Goal: Transaction & Acquisition: Download file/media

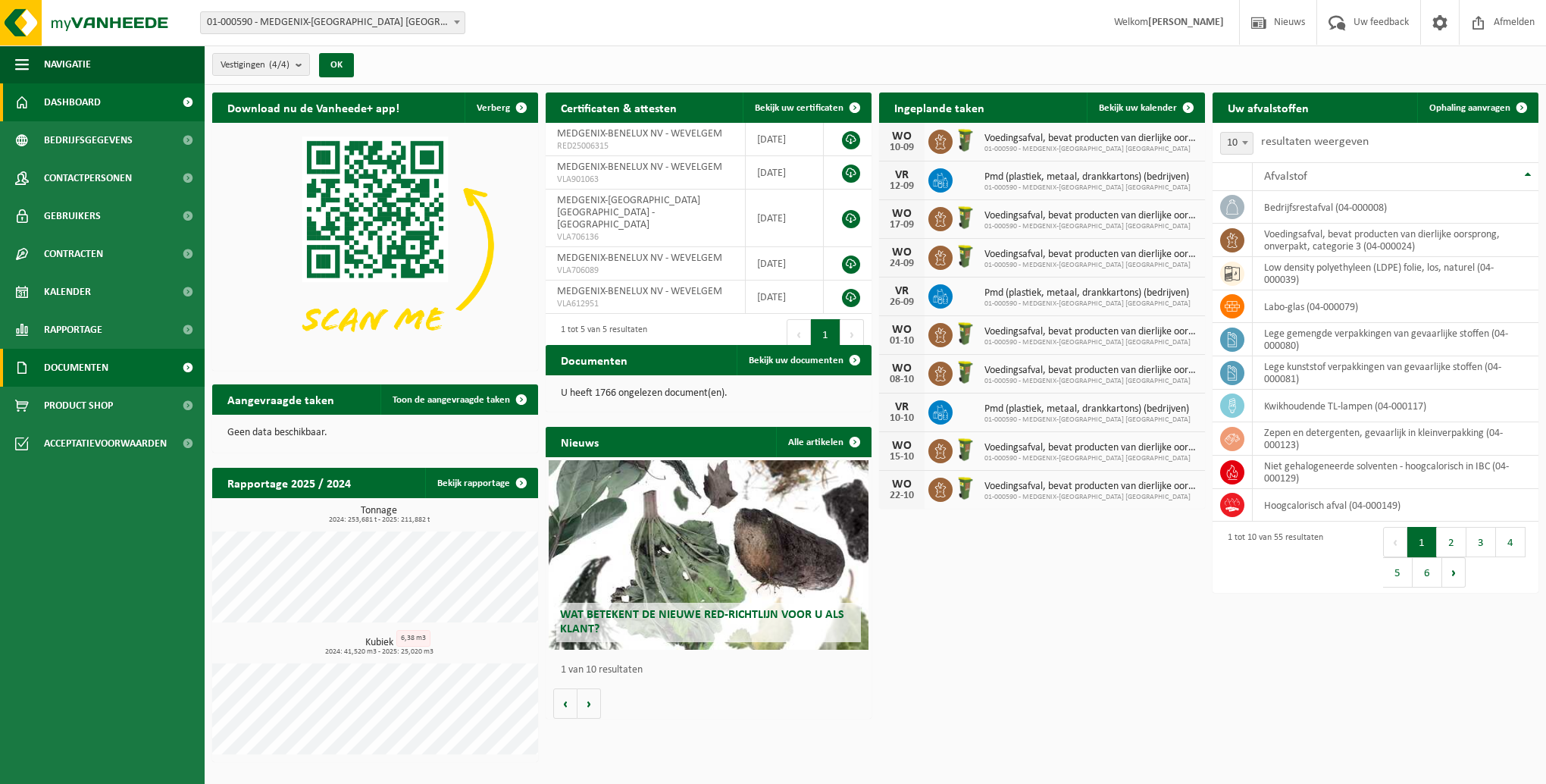
click at [69, 372] on span "Documenten" at bounding box center [76, 367] width 64 height 38
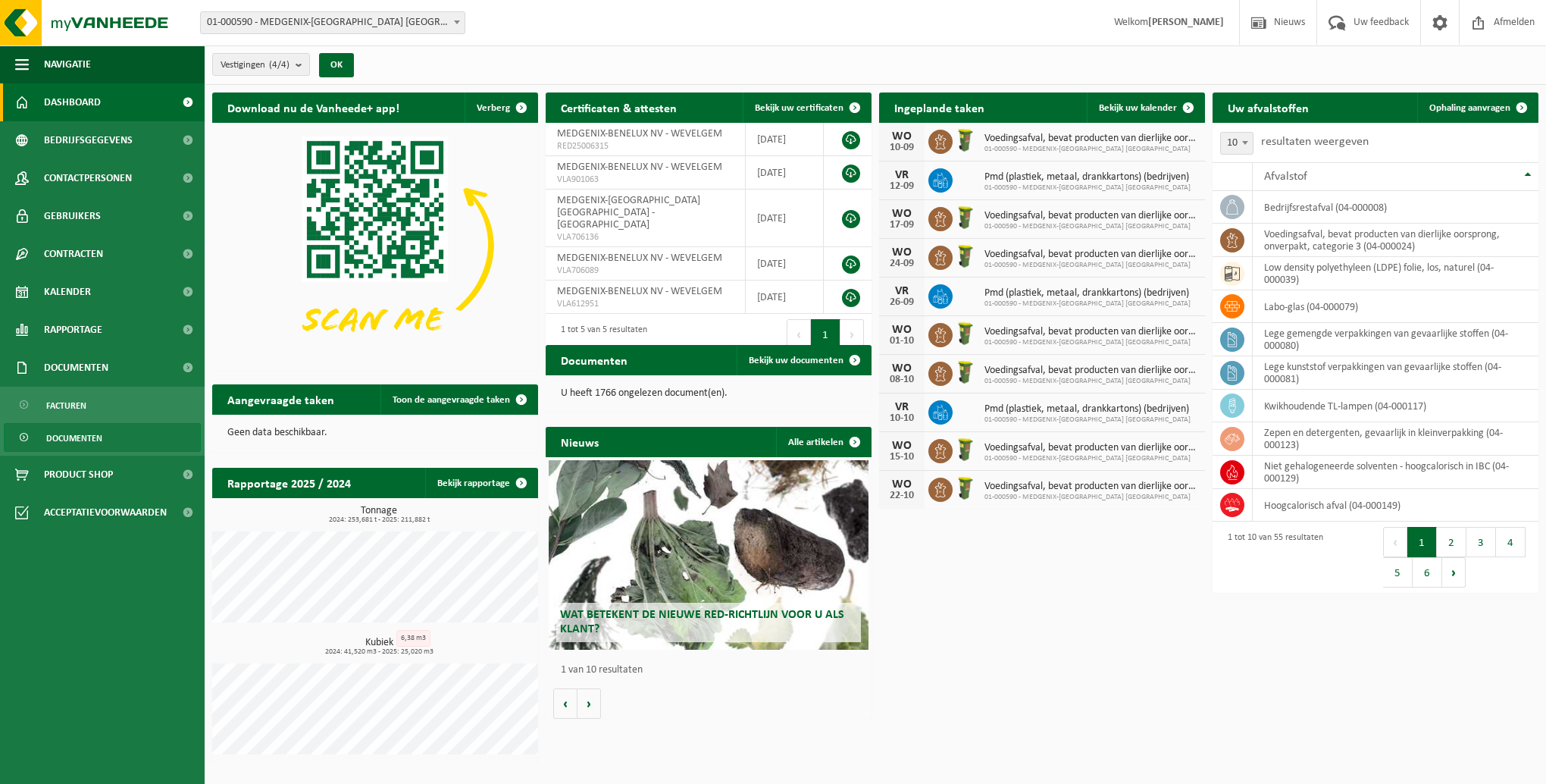
click at [63, 435] on span "Documenten" at bounding box center [74, 438] width 56 height 29
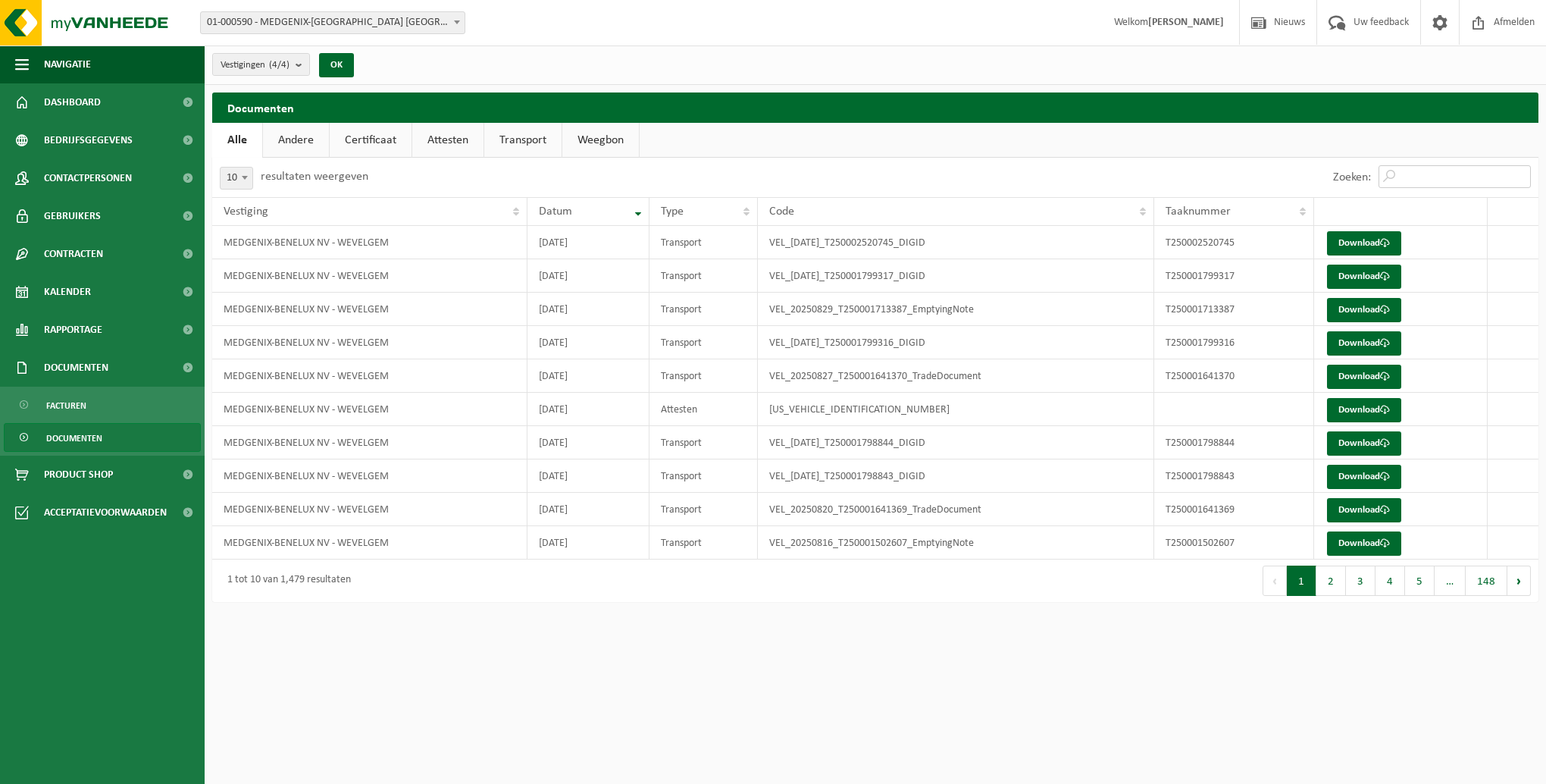
click at [1419, 173] on input "Zoeken:" at bounding box center [1455, 176] width 152 height 23
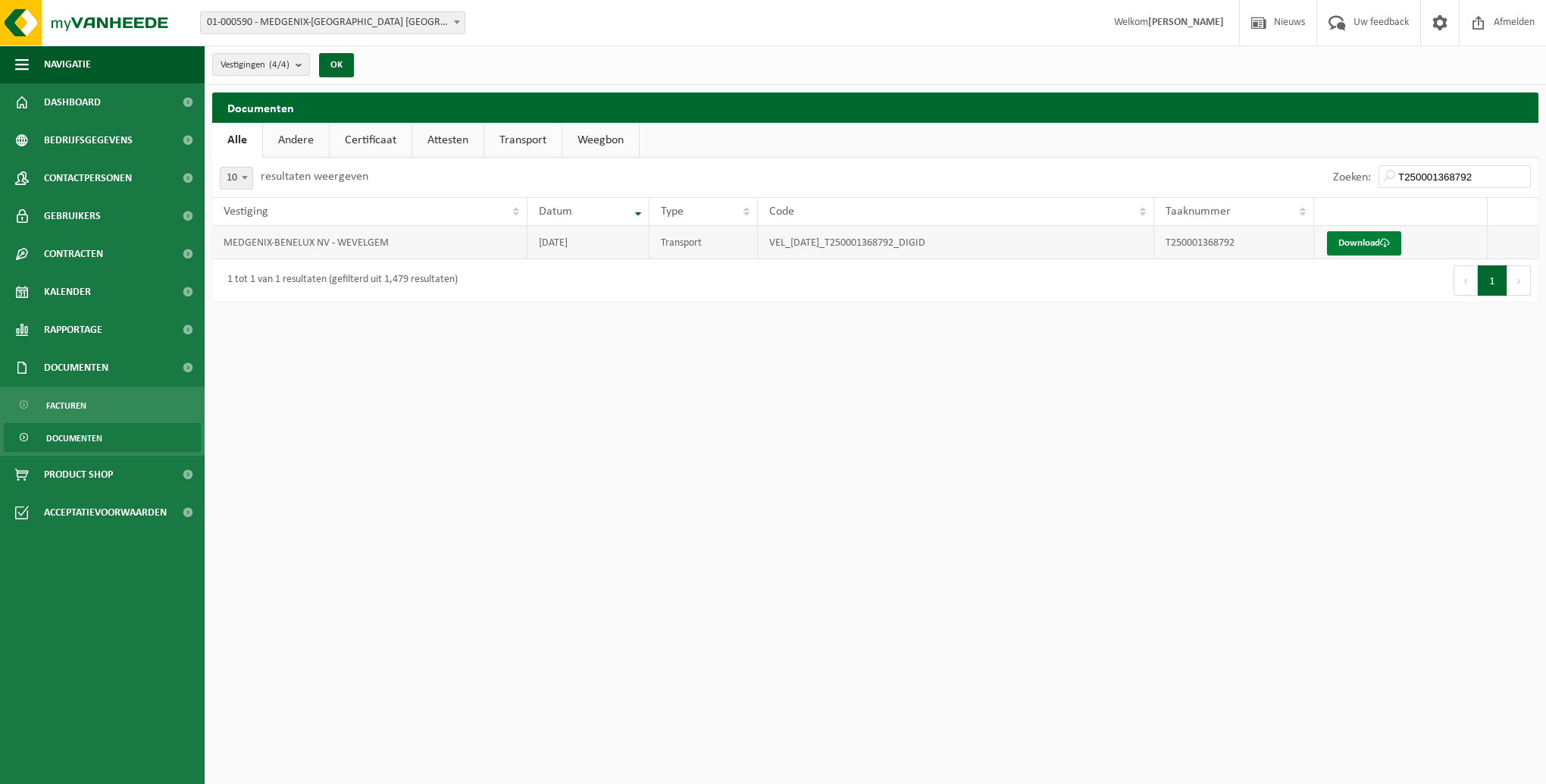
click at [1389, 250] on link "Download" at bounding box center [1364, 243] width 74 height 25
click at [1489, 178] on input "T250001368792" at bounding box center [1455, 176] width 152 height 23
click at [1356, 246] on link "Download" at bounding box center [1364, 243] width 74 height 25
click at [1440, 176] on input "T250001368793" at bounding box center [1455, 176] width 152 height 23
drag, startPoint x: 1443, startPoint y: 174, endPoint x: 1479, endPoint y: 175, distance: 36.0
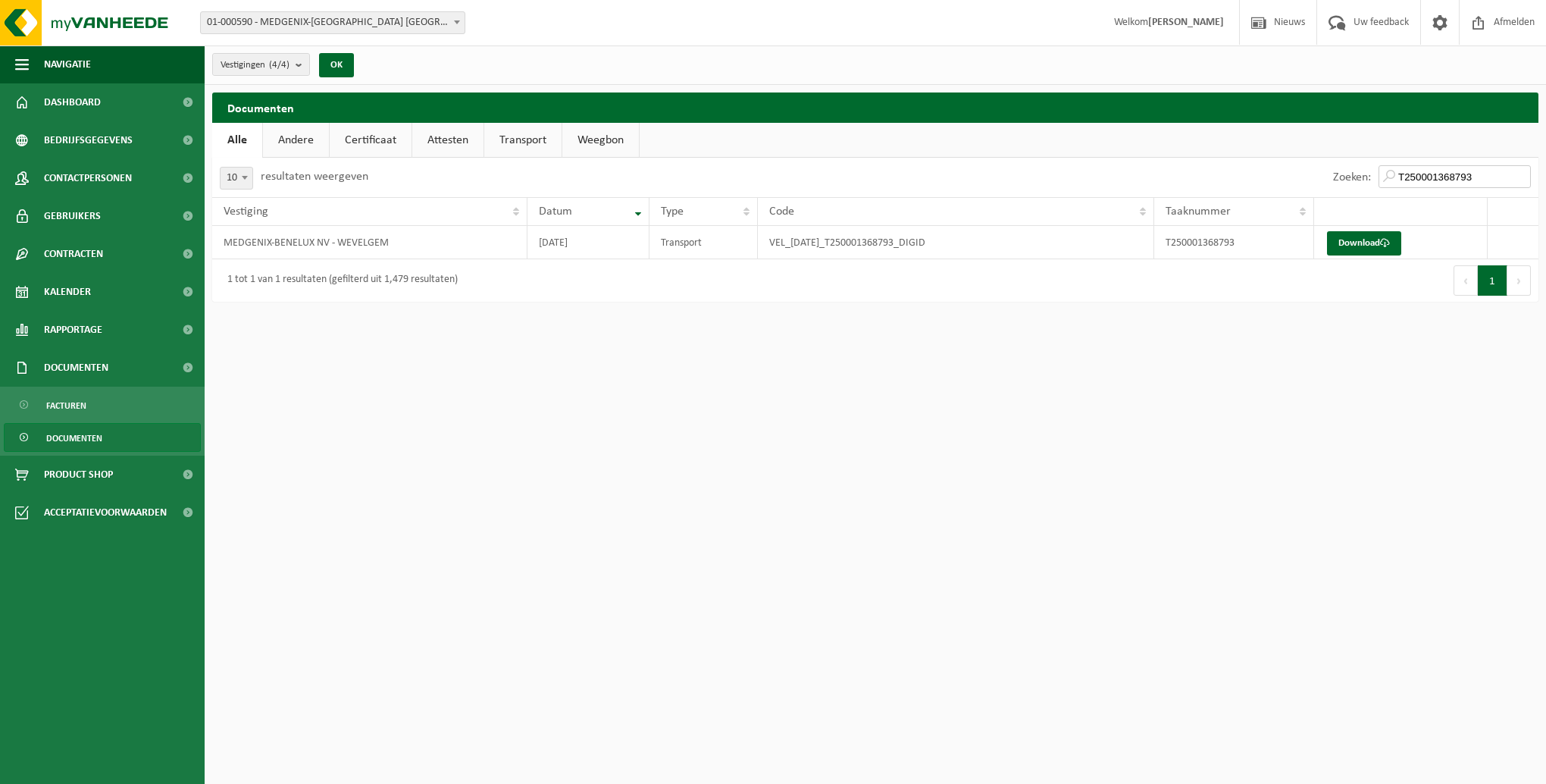
click at [1479, 175] on input "T250001368793" at bounding box center [1455, 176] width 152 height 23
click at [1383, 241] on span at bounding box center [1385, 243] width 10 height 10
click at [1487, 173] on input "T250001500096" at bounding box center [1455, 176] width 152 height 23
click at [1363, 246] on link "Download" at bounding box center [1364, 243] width 74 height 25
click at [1501, 175] on input "T250001500097" at bounding box center [1455, 176] width 152 height 23
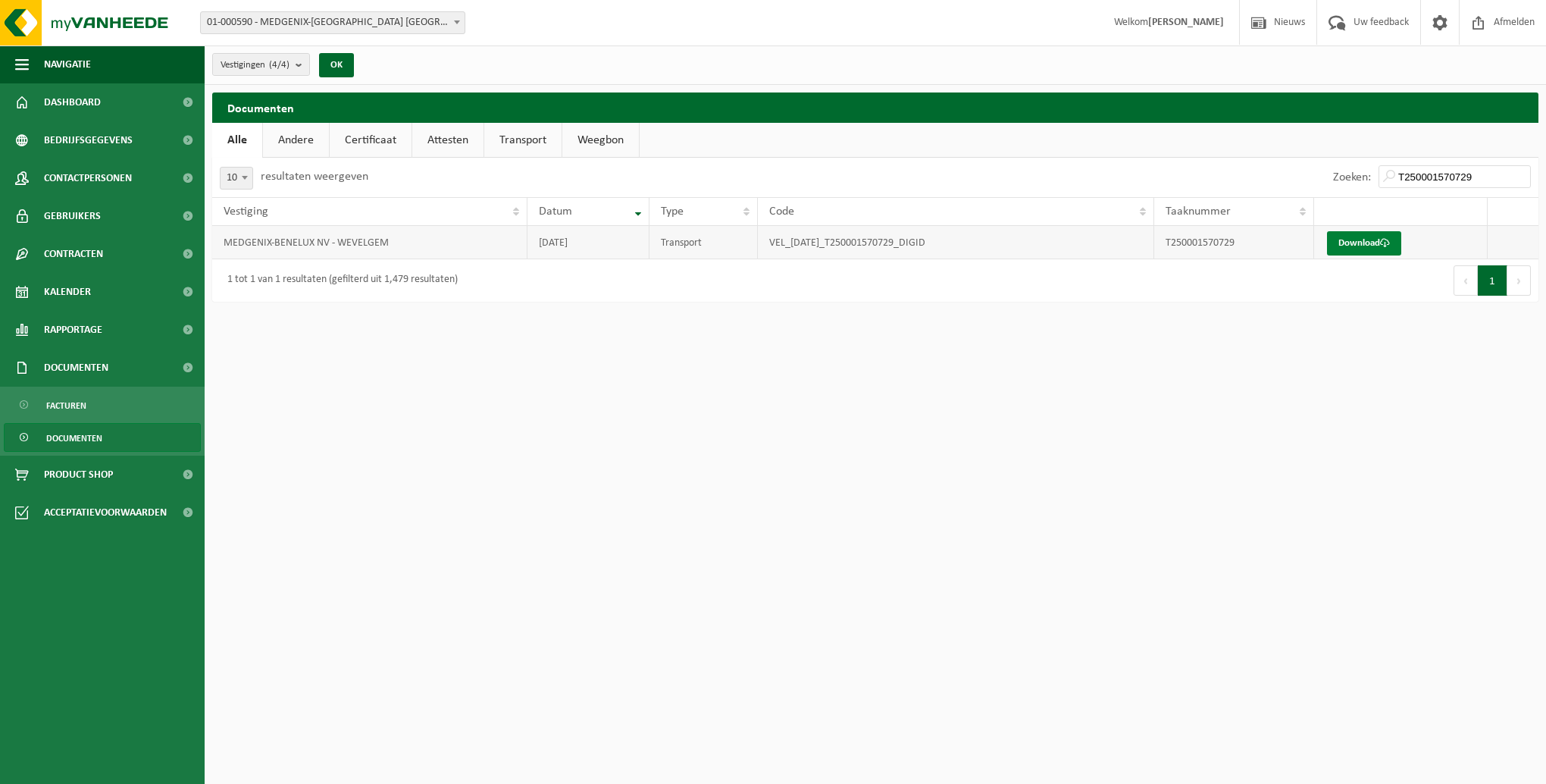
click at [1370, 242] on link "Download" at bounding box center [1364, 243] width 74 height 25
click at [1485, 175] on input "T250001570729" at bounding box center [1455, 176] width 152 height 23
click at [1383, 235] on link "Download" at bounding box center [1364, 243] width 74 height 25
click at [1481, 178] on input "T250001570730" at bounding box center [1455, 176] width 152 height 23
click at [1370, 239] on link "Download" at bounding box center [1364, 243] width 74 height 25
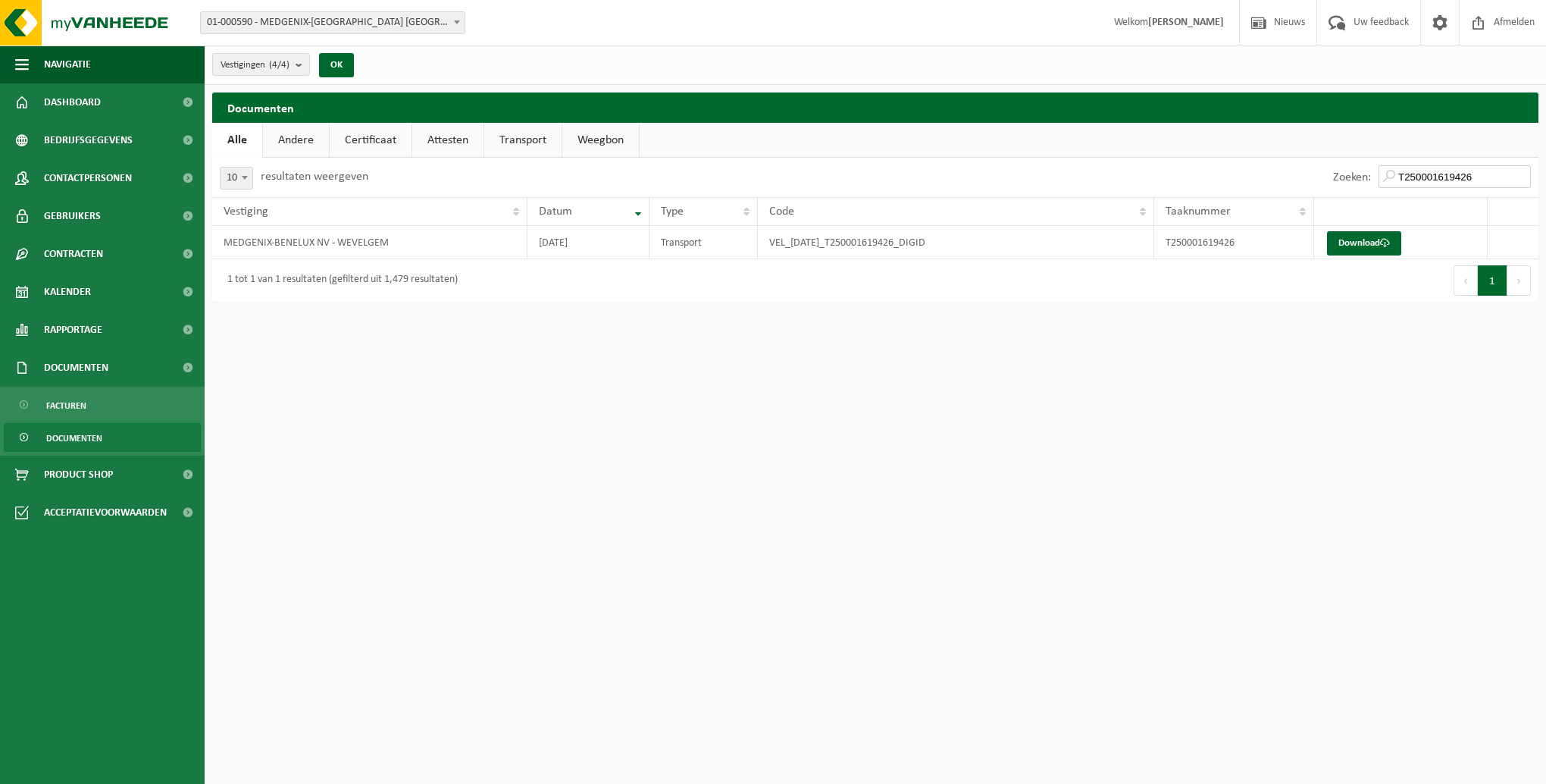
click at [1489, 177] on input "T250001619426" at bounding box center [1455, 176] width 152 height 23
click at [1355, 247] on link "Download" at bounding box center [1364, 243] width 74 height 25
click at [1479, 180] on input "T250001619427" at bounding box center [1455, 176] width 152 height 23
click at [1370, 240] on link "Download" at bounding box center [1364, 243] width 74 height 25
click at [1494, 178] on input "T250001747781" at bounding box center [1455, 176] width 152 height 23
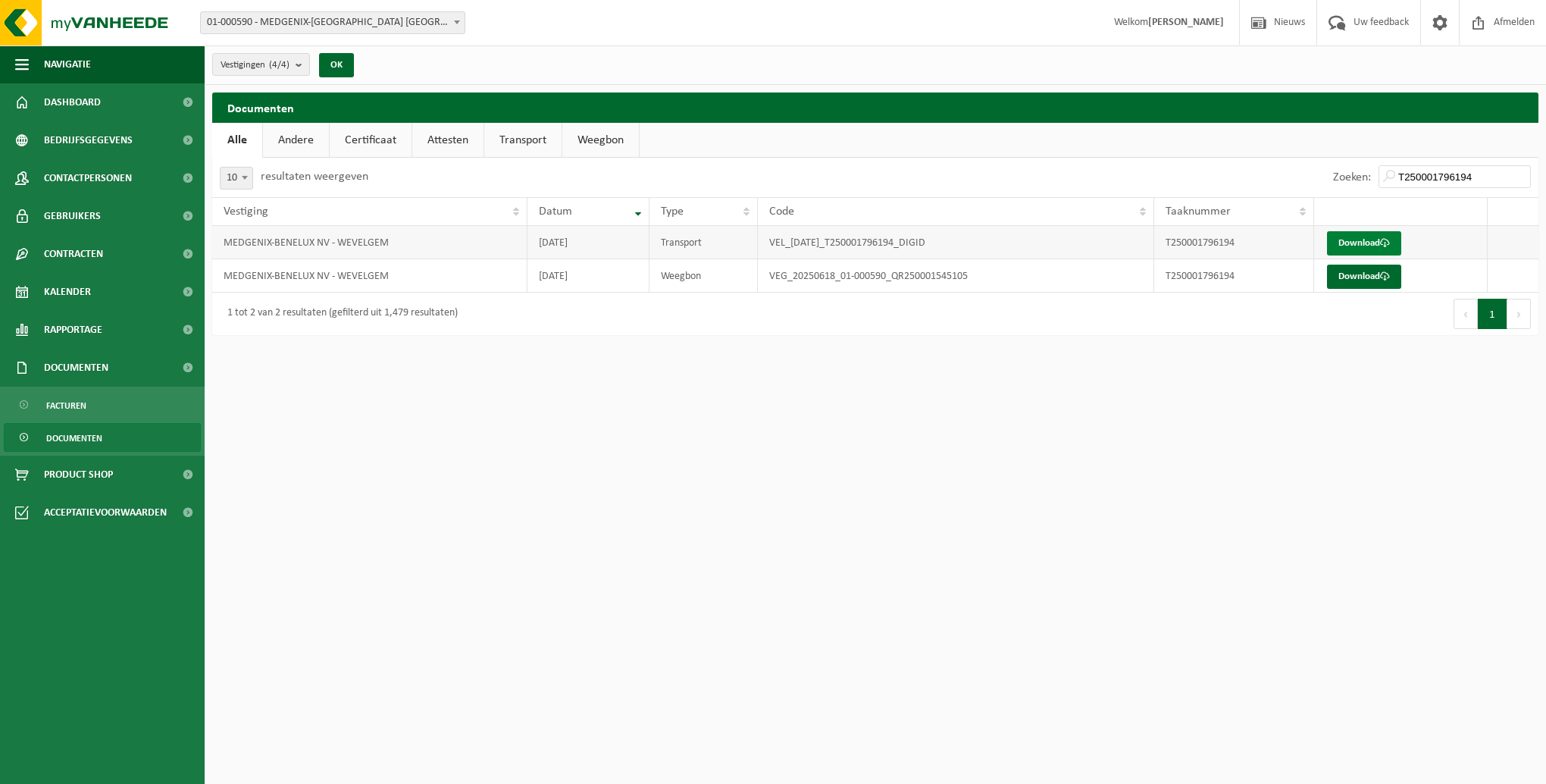
click at [1362, 247] on link "Download" at bounding box center [1364, 243] width 74 height 25
click at [1487, 179] on input "T250001796194" at bounding box center [1455, 176] width 152 height 23
click at [1342, 240] on link "Download" at bounding box center [1364, 243] width 74 height 25
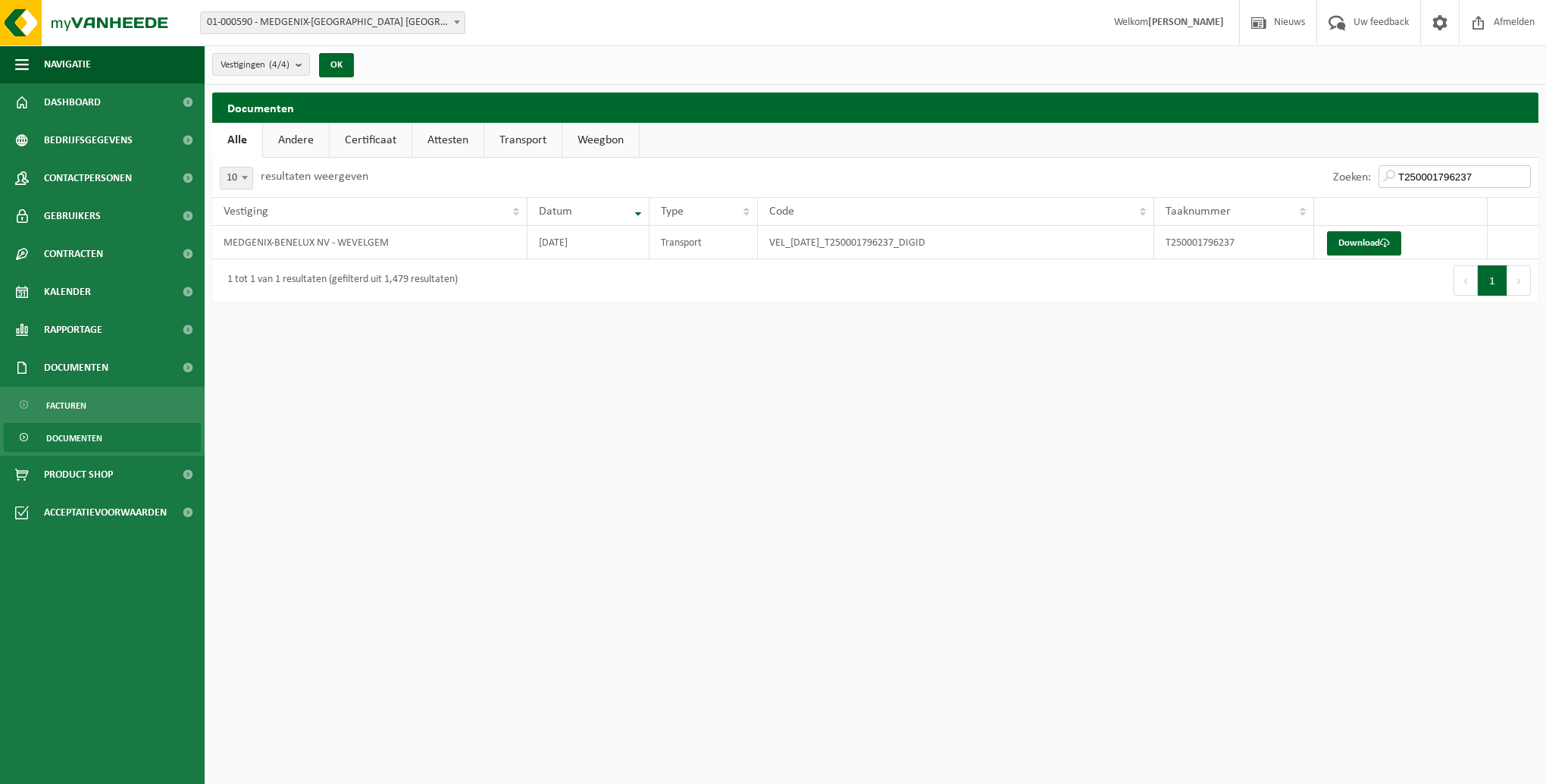
click at [1487, 177] on input "T250001796237" at bounding box center [1455, 176] width 152 height 23
click at [1382, 238] on link "Download" at bounding box center [1364, 243] width 74 height 25
click at [1489, 175] on input "T250001515247" at bounding box center [1455, 176] width 152 height 23
click at [1375, 238] on link "Download" at bounding box center [1364, 243] width 74 height 25
click at [1492, 177] on input "T250001515248" at bounding box center [1455, 176] width 152 height 23
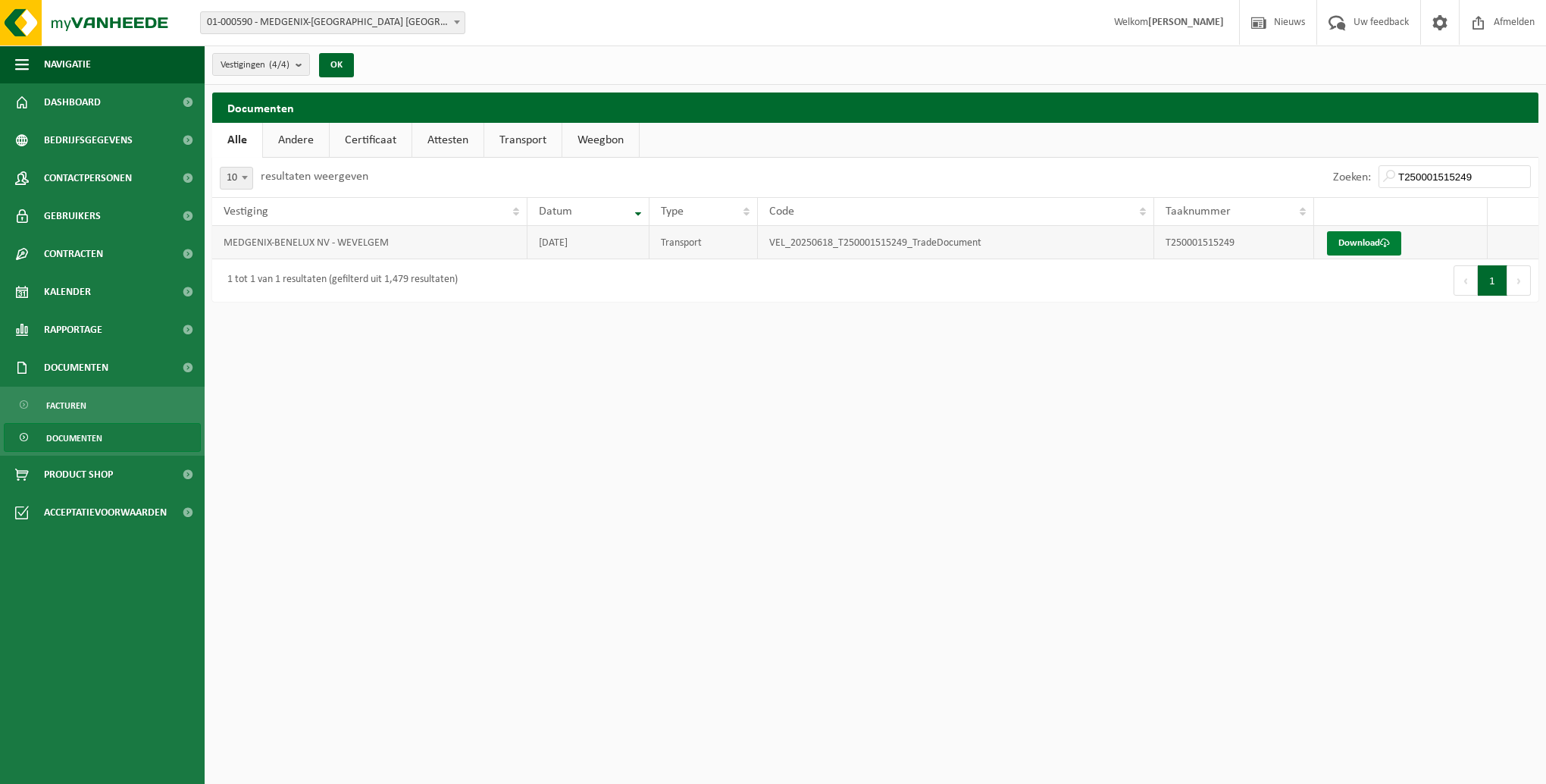
click at [1357, 238] on link "Download" at bounding box center [1364, 243] width 74 height 25
click at [1479, 174] on input "T250001515249" at bounding box center [1455, 176] width 152 height 23
click at [1353, 246] on link "Download" at bounding box center [1364, 243] width 74 height 25
click at [1497, 178] on input "T250001626833" at bounding box center [1455, 176] width 152 height 23
click at [1354, 243] on link "Download" at bounding box center [1364, 243] width 74 height 25
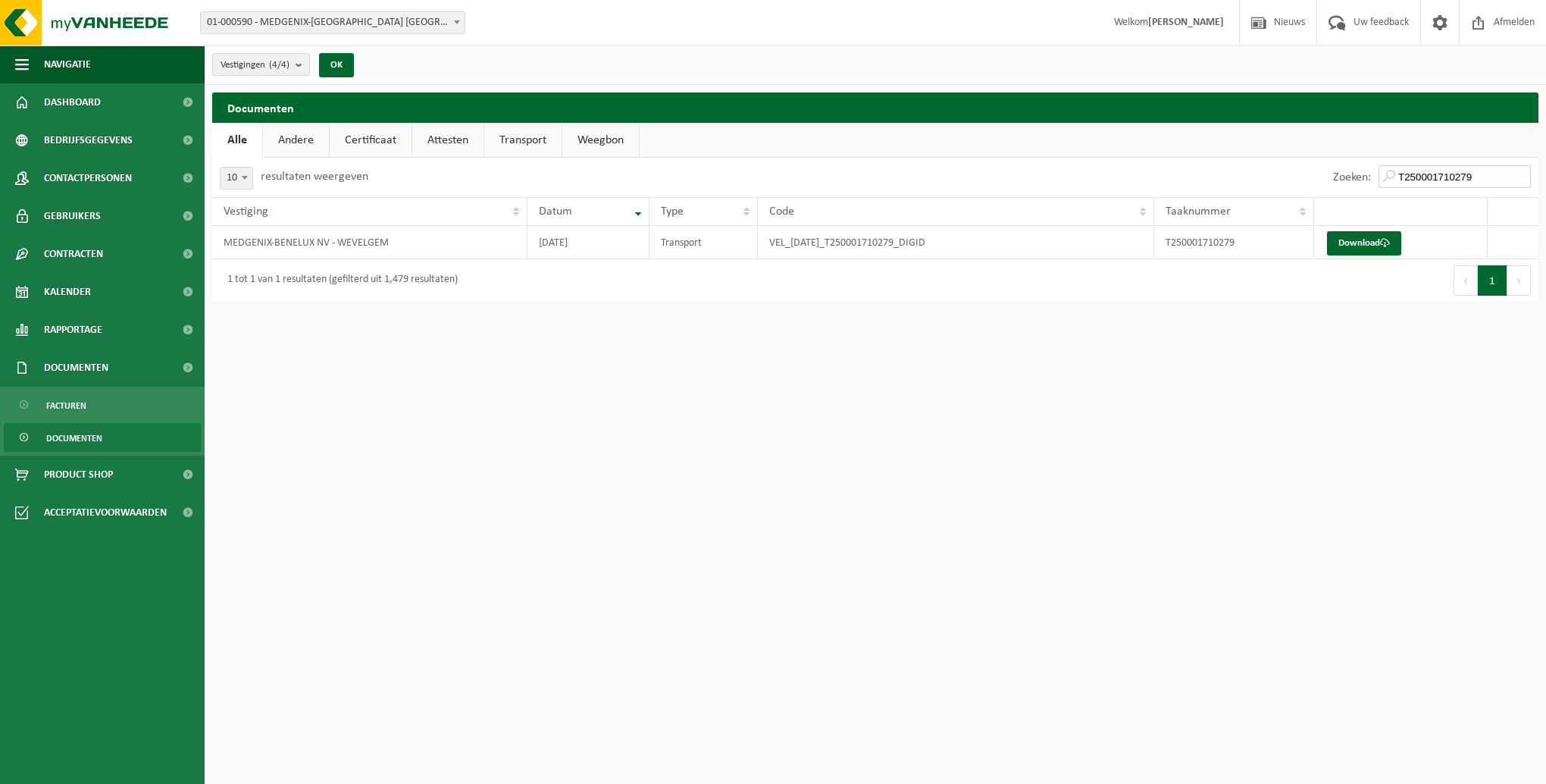
click at [1494, 177] on input "T250001710279" at bounding box center [1455, 176] width 152 height 23
click at [1342, 246] on link "Download" at bounding box center [1364, 243] width 74 height 25
click at [1487, 172] on input "T250001710280" at bounding box center [1455, 176] width 152 height 23
type input "T250001782604"
click at [1395, 238] on link "Download" at bounding box center [1364, 243] width 74 height 25
